Goal: Information Seeking & Learning: Learn about a topic

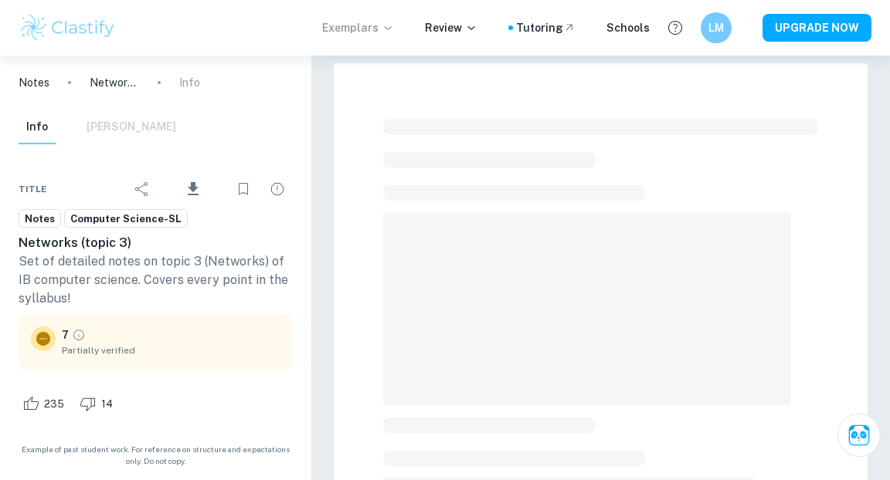
click at [394, 27] on icon at bounding box center [387, 28] width 12 height 12
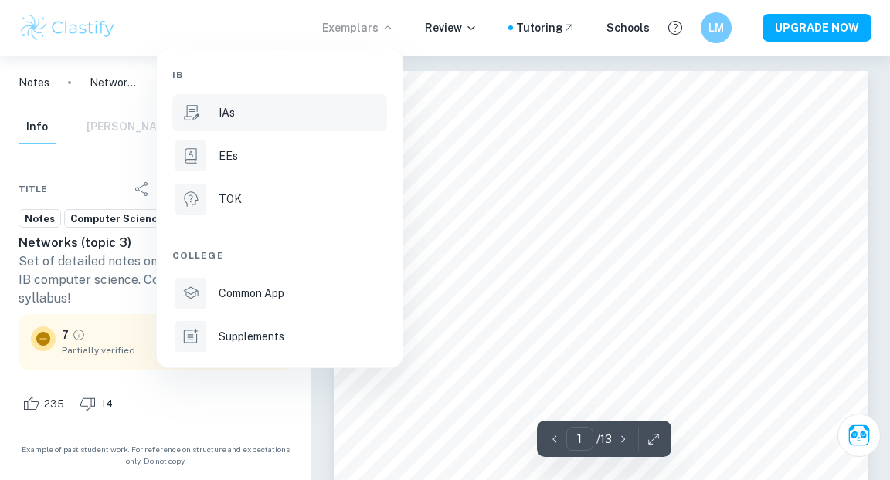
click at [252, 117] on div "IAs" at bounding box center [301, 112] width 165 height 17
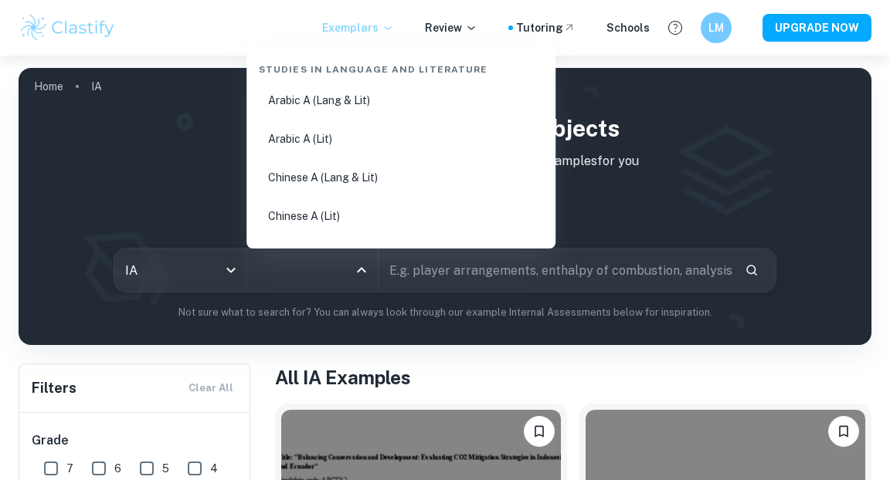
click at [327, 270] on input "All Subjects" at bounding box center [300, 270] width 94 height 29
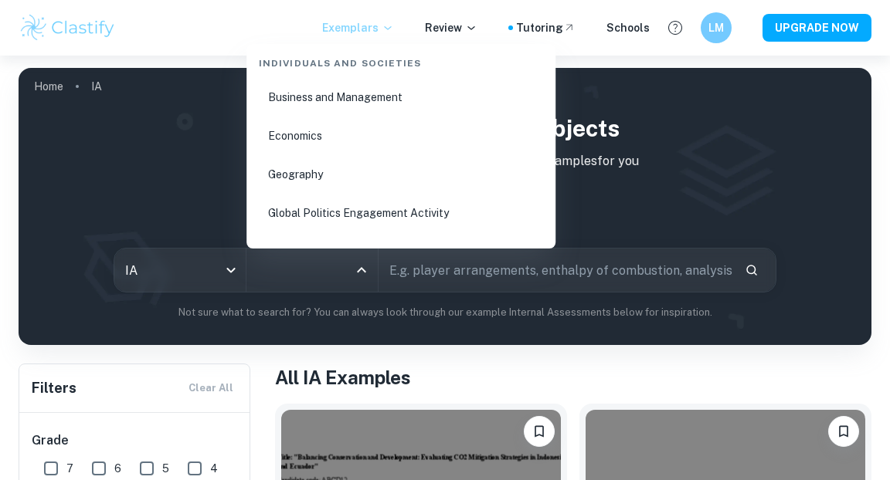
scroll to position [1890, 0]
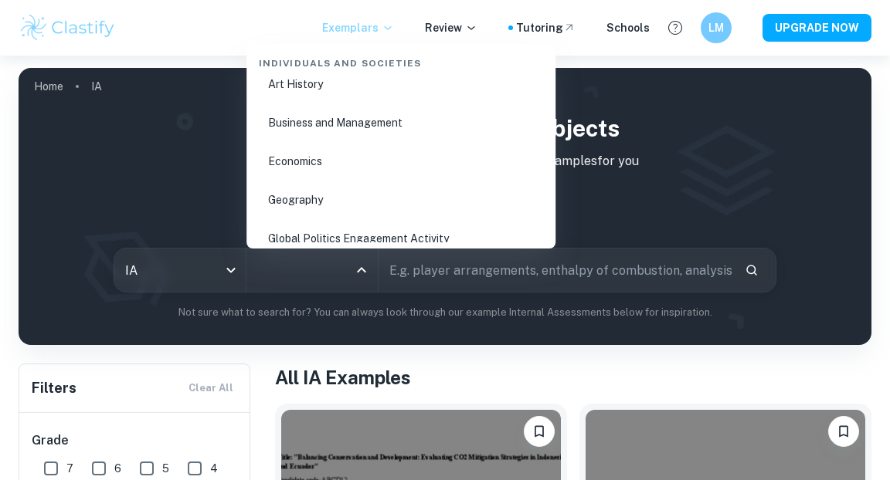
click at [327, 129] on li "Business and Management" at bounding box center [401, 123] width 297 height 36
type input "Business and Management"
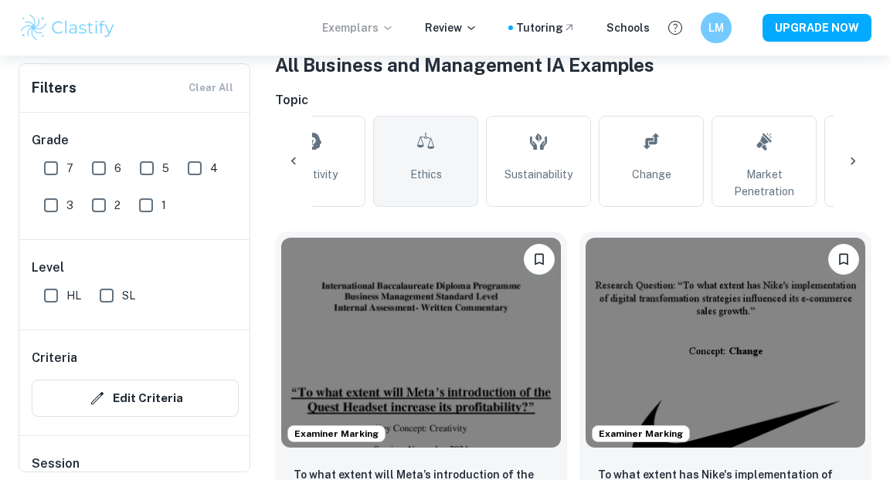
scroll to position [503, 0]
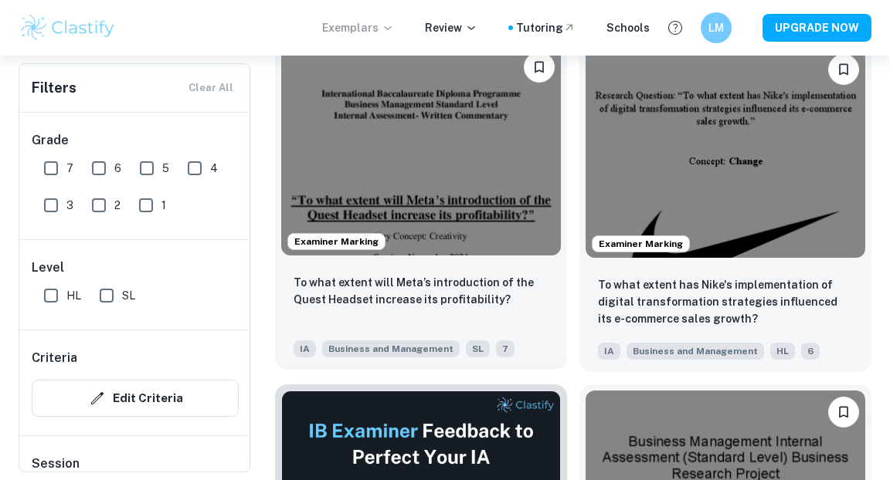
click at [500, 153] on img at bounding box center [421, 151] width 280 height 210
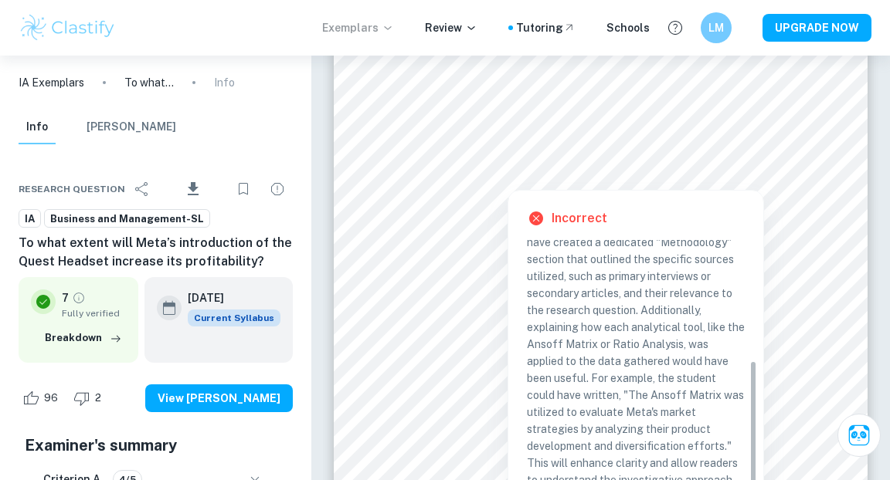
scroll to position [218, 0]
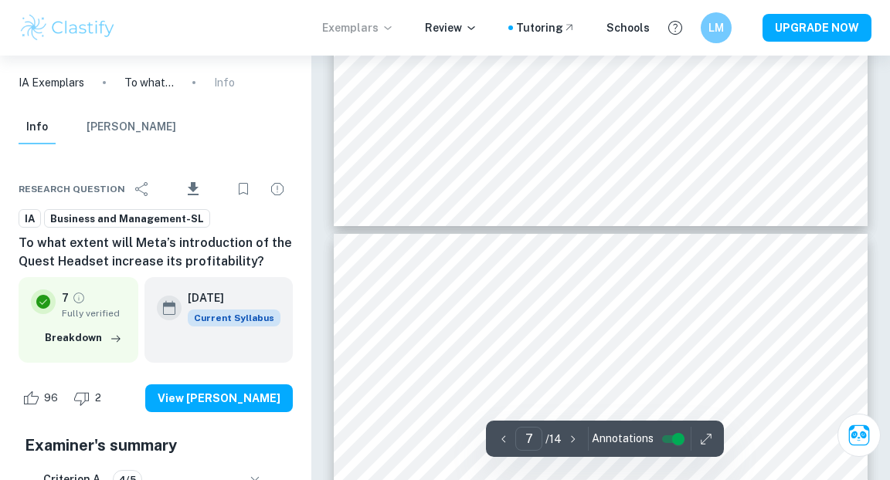
type input "6"
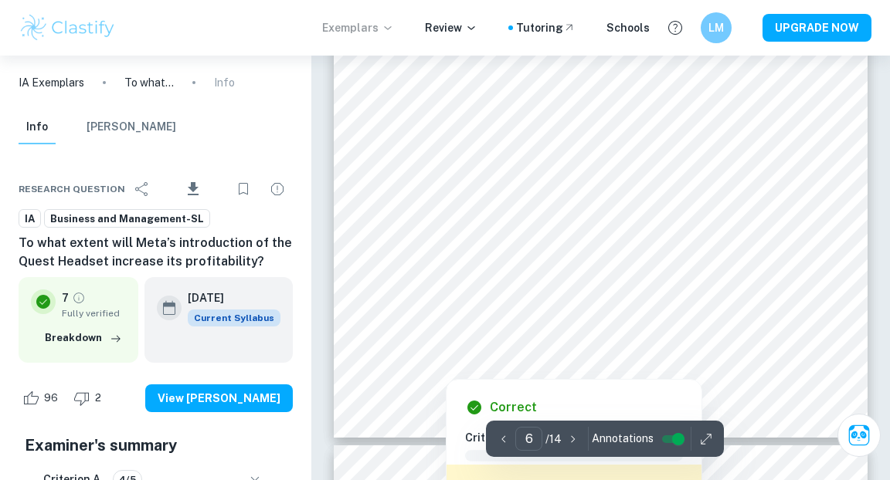
click at [464, 308] on div at bounding box center [443, 308] width 91 height 10
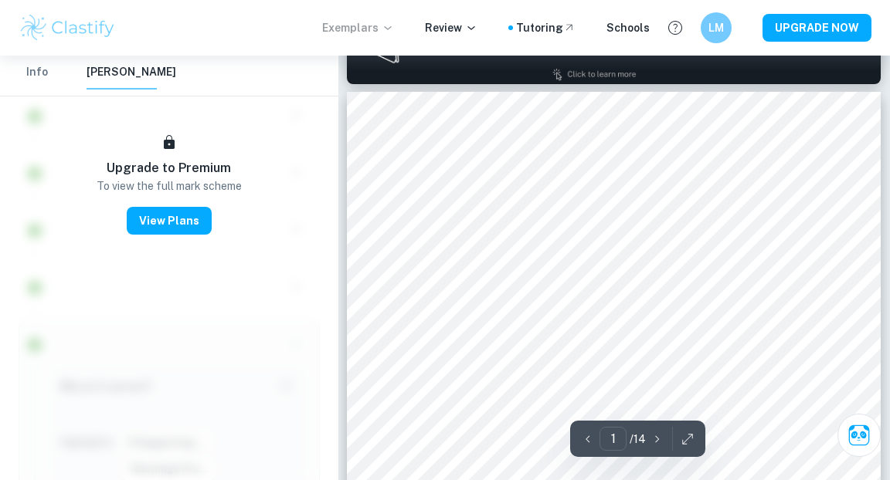
scroll to position [672, 0]
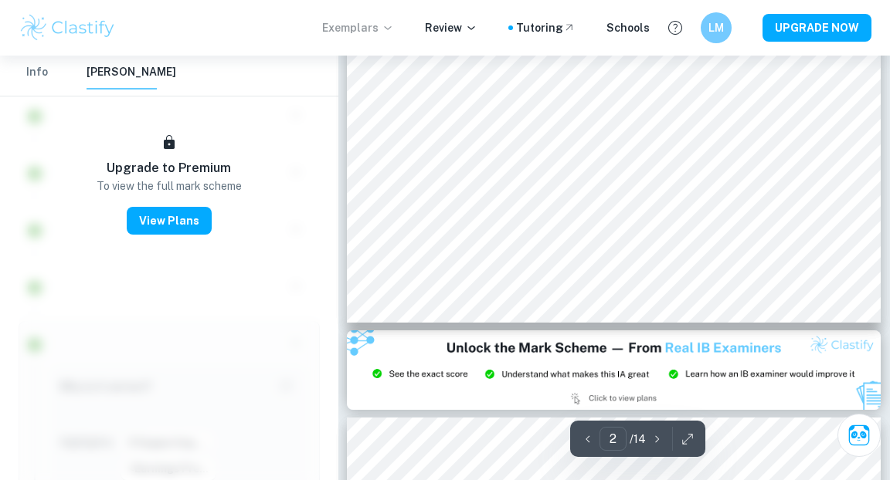
type input "3"
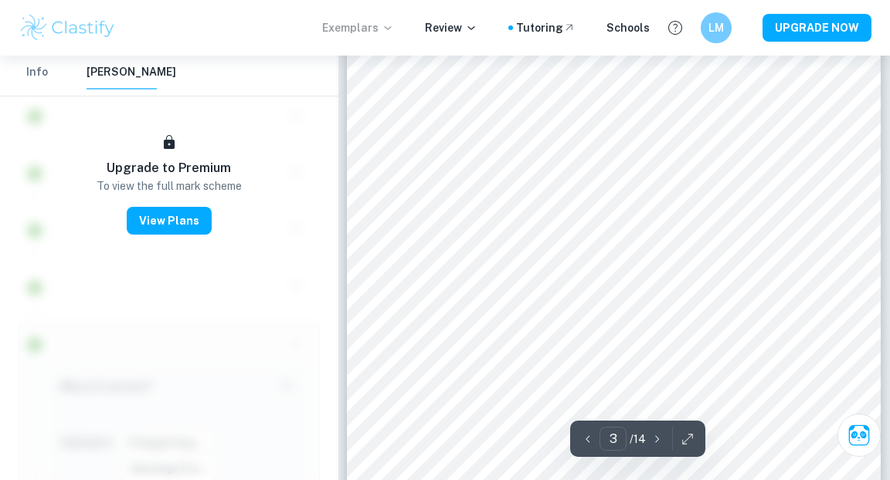
scroll to position [1836, 0]
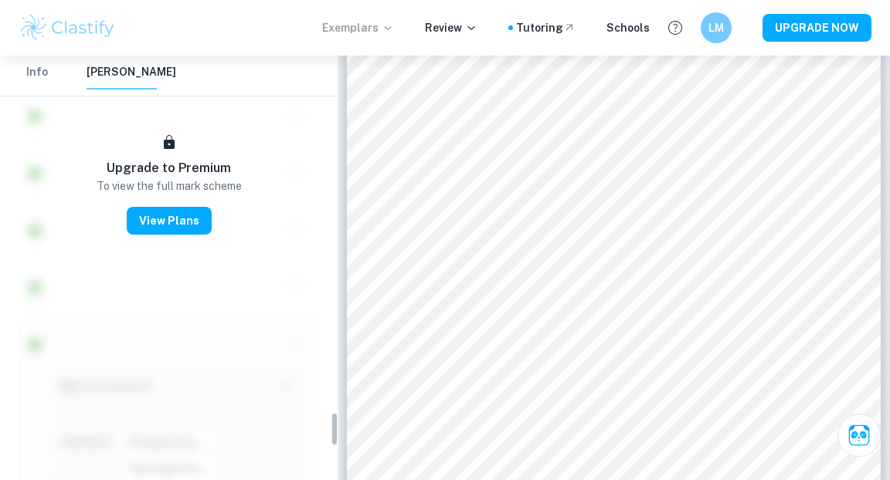
click at [28, 76] on button "Info" at bounding box center [37, 73] width 37 height 34
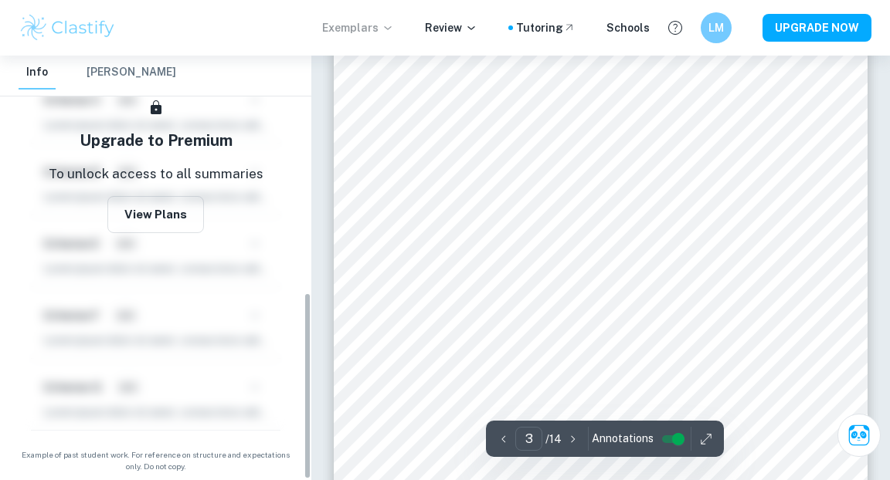
scroll to position [539, 0]
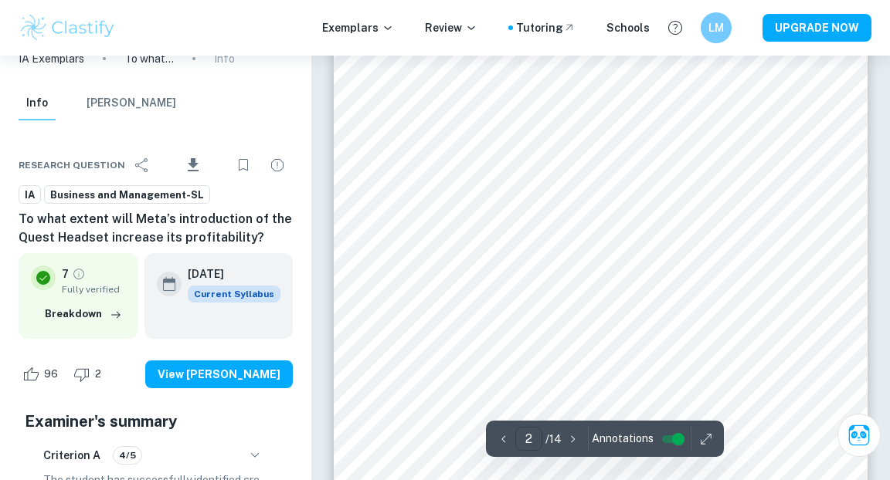
scroll to position [892, 0]
